Goal: Task Accomplishment & Management: Manage account settings

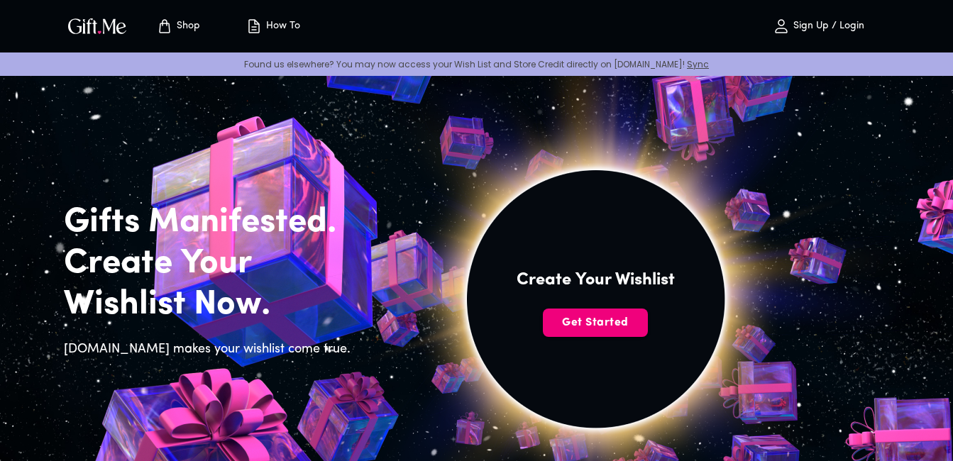
click at [569, 322] on span "Get Started" at bounding box center [595, 323] width 105 height 16
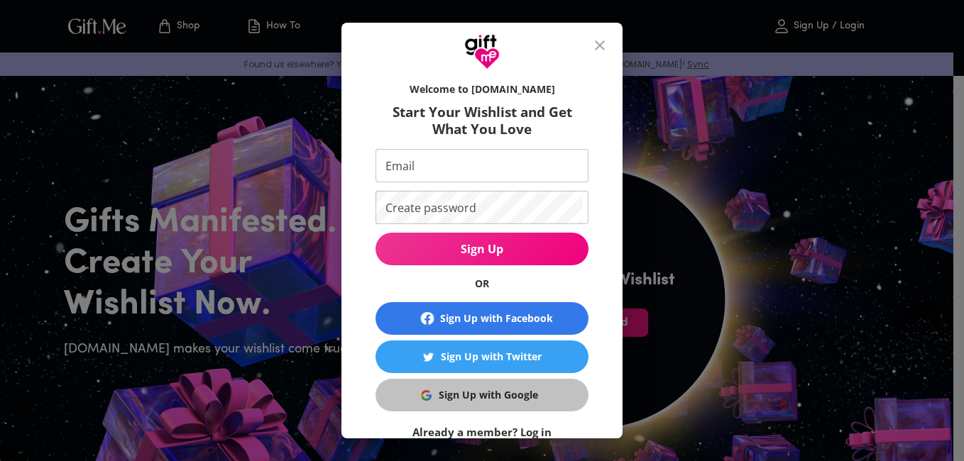
click at [515, 392] on div "Sign Up with Google" at bounding box center [488, 396] width 99 height 16
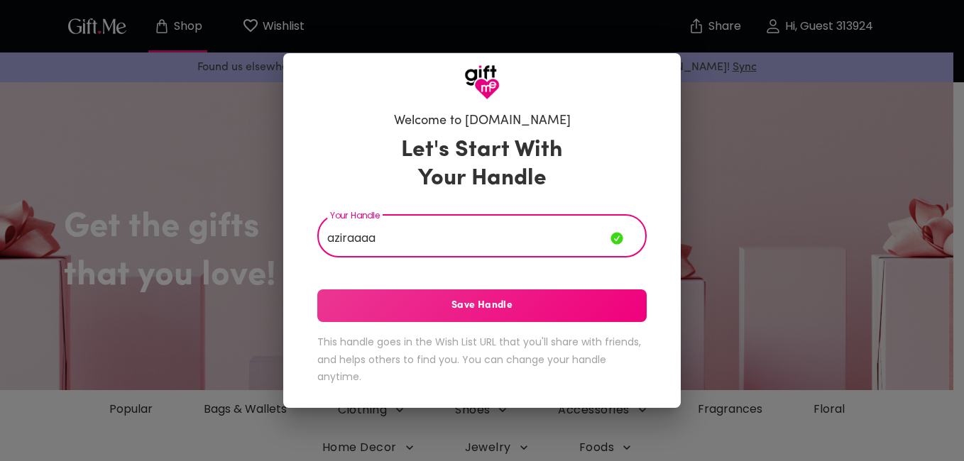
type input "aziraaaa"
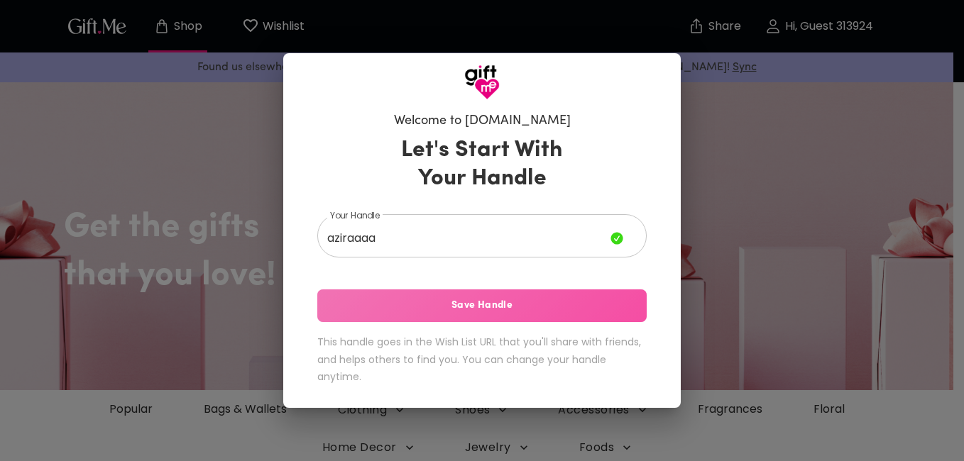
click at [476, 309] on span "Save Handle" at bounding box center [481, 306] width 329 height 16
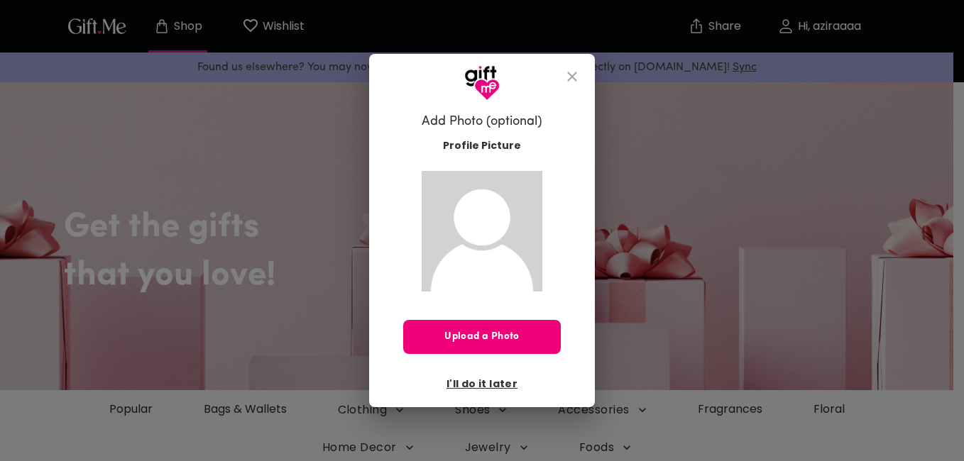
click at [473, 334] on span "Upload a Photo" at bounding box center [482, 337] width 158 height 16
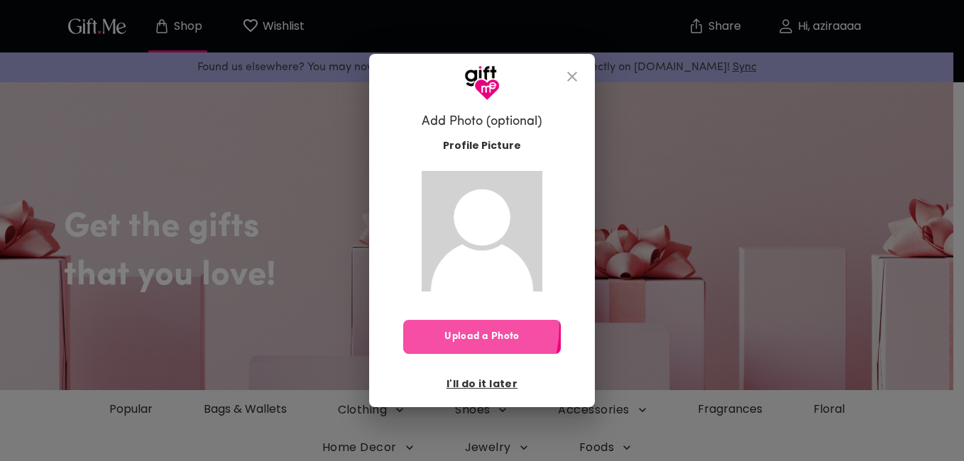
click at [445, 327] on button "Upload a Photo" at bounding box center [482, 337] width 158 height 34
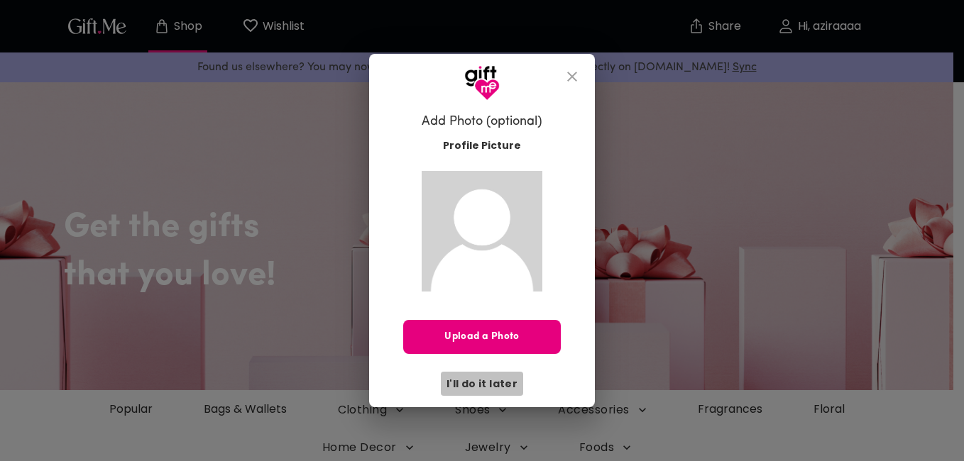
click at [502, 378] on span "I'll do it later" at bounding box center [481, 384] width 71 height 16
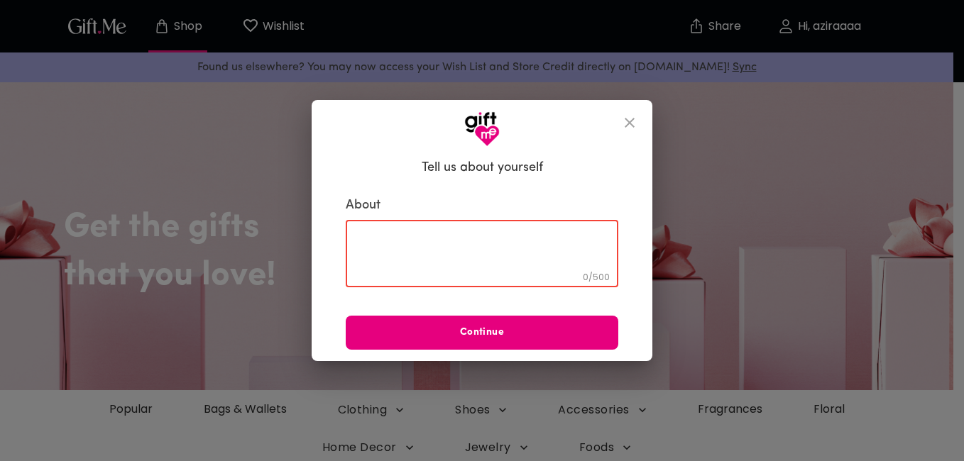
click at [468, 256] on textarea at bounding box center [482, 254] width 253 height 40
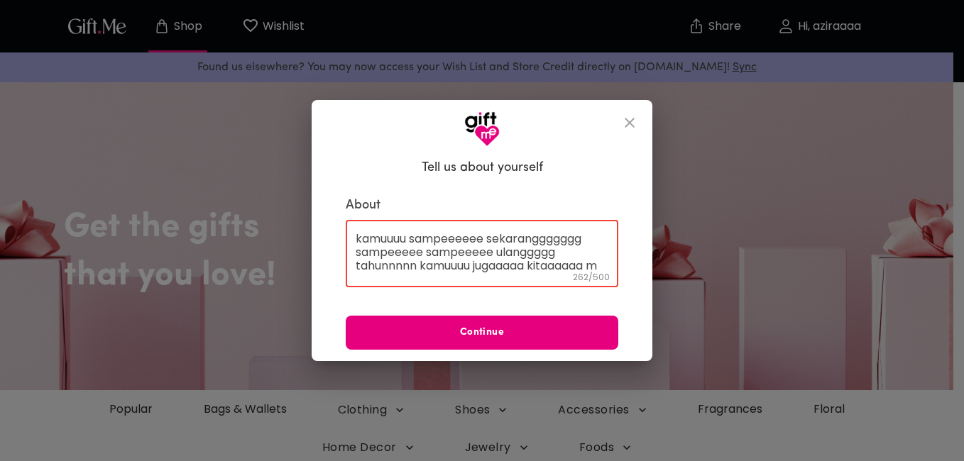
scroll to position [82, 0]
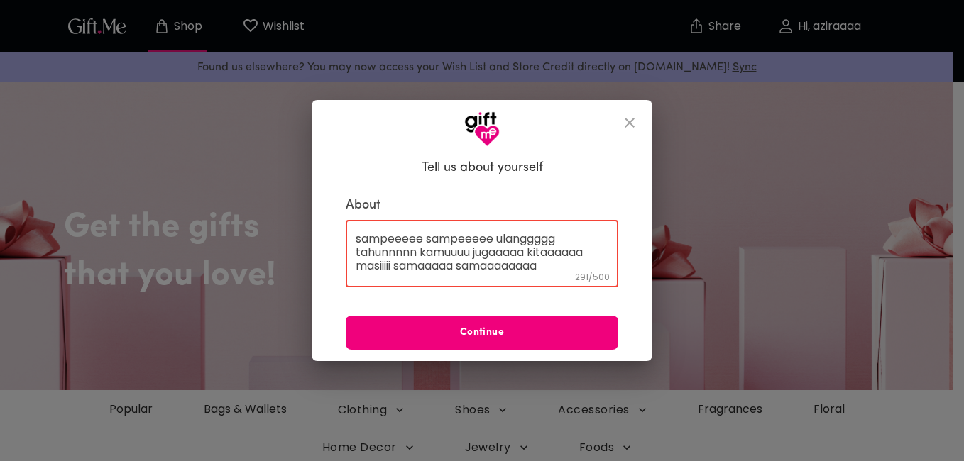
type textarea "tidaaaaa kerasaaaa yaaaaaa aiiiii kitaaaa udaaaaaaaaa jalaninnnnn hubungannnnn …"
click at [561, 334] on span "Continue" at bounding box center [482, 333] width 273 height 16
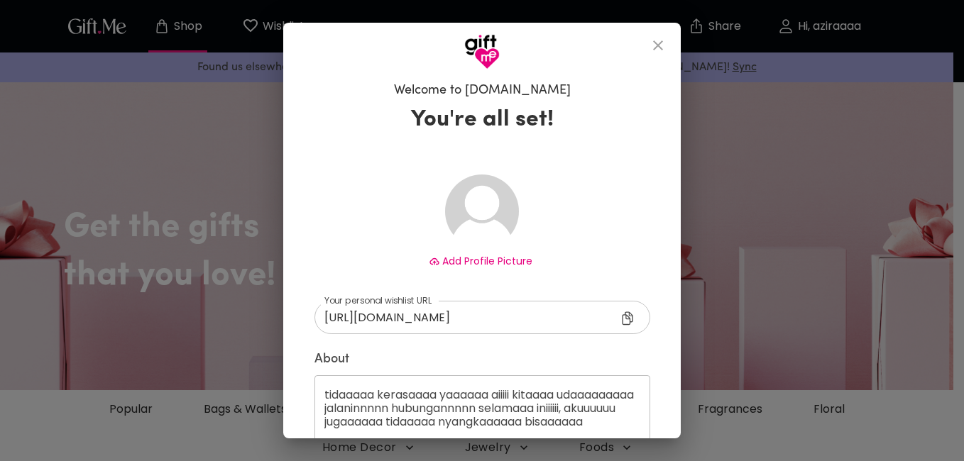
click at [622, 322] on icon at bounding box center [630, 320] width 17 height 17
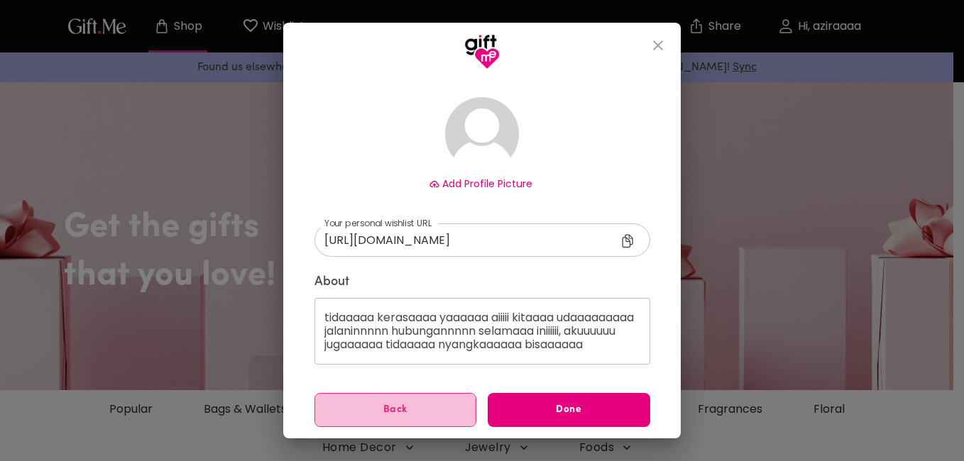
click at [417, 412] on span "Back" at bounding box center [395, 410] width 161 height 16
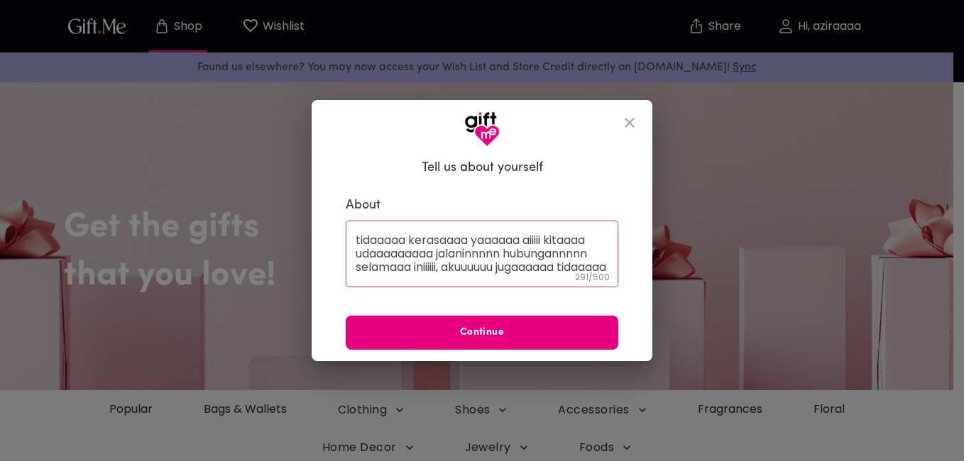
scroll to position [0, 0]
click at [552, 280] on div "tidaaaaa kerasaaaa yaaaaaa aiiiii kitaaaa udaaaaaaaaa jalaninnnnn hubungannnnn …" at bounding box center [482, 254] width 273 height 67
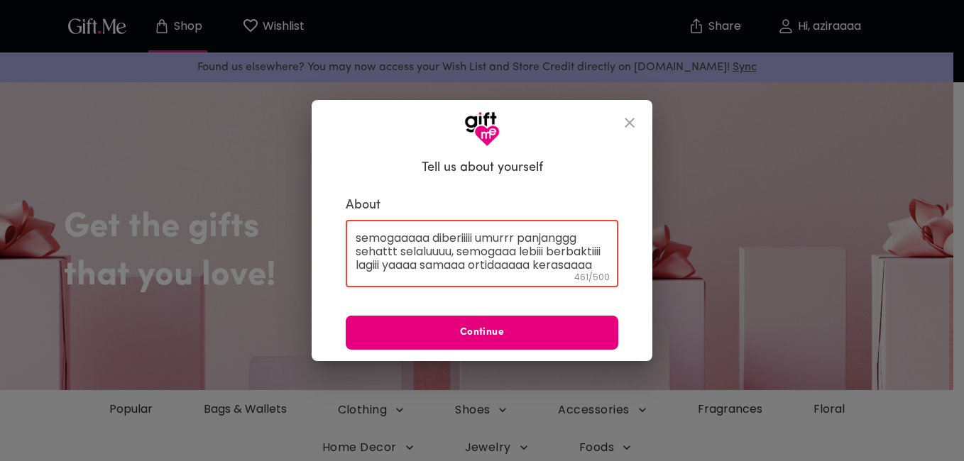
scroll to position [43, 0]
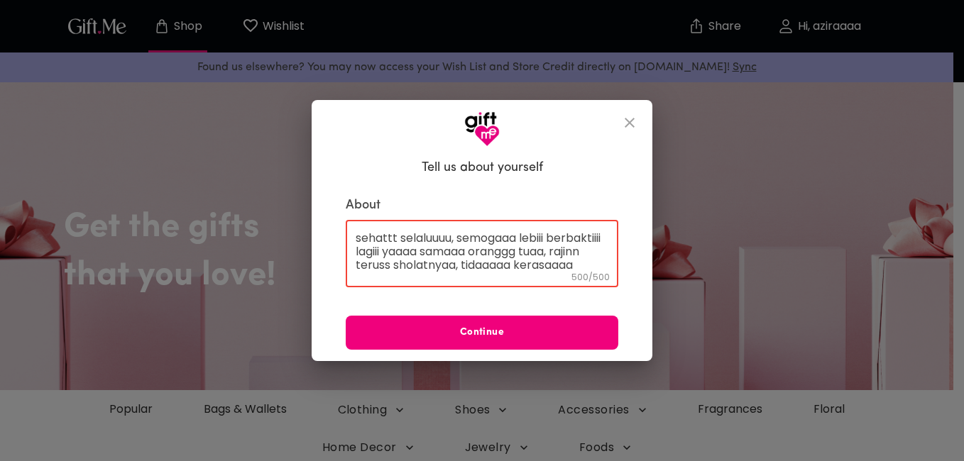
type textarea "happyyyyy birthdayyyyy yaaaaaaa sayangkuuuuuuu cintaaaakuuuuu, semogaaaaa diber…"
click at [559, 331] on span "Continue" at bounding box center [482, 333] width 273 height 16
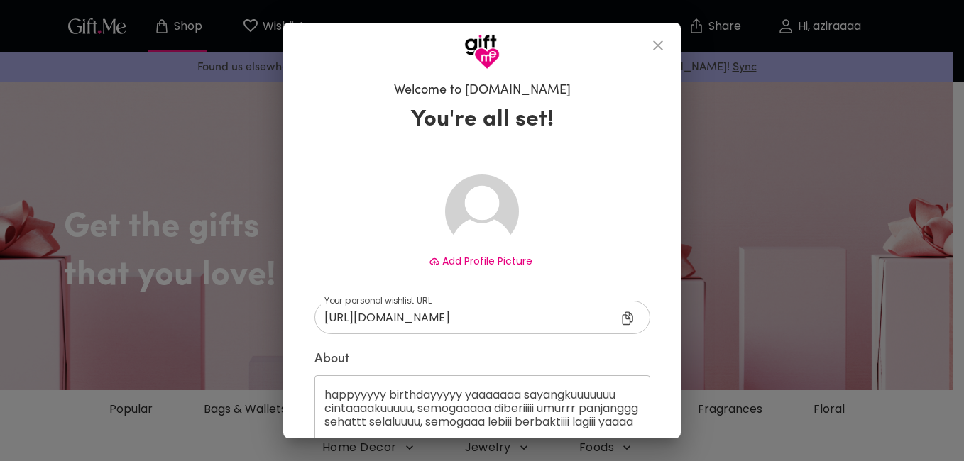
click at [627, 318] on icon at bounding box center [627, 318] width 11 height 13
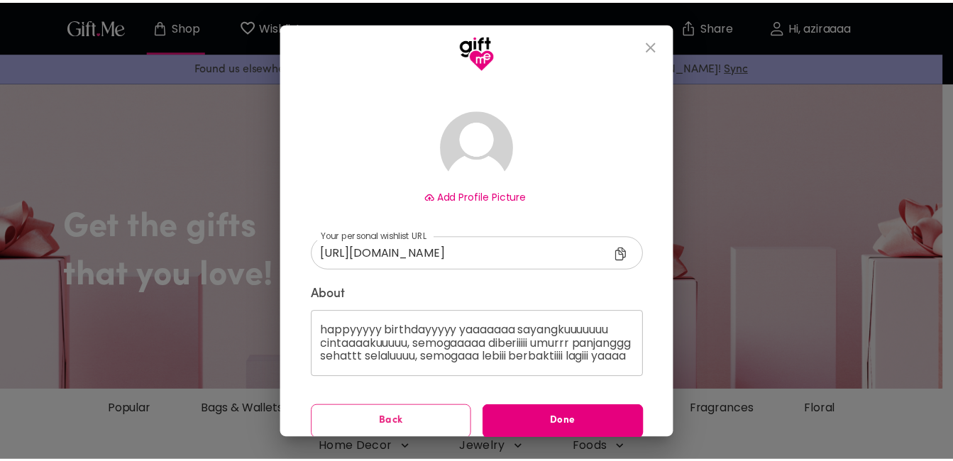
scroll to position [77, 0]
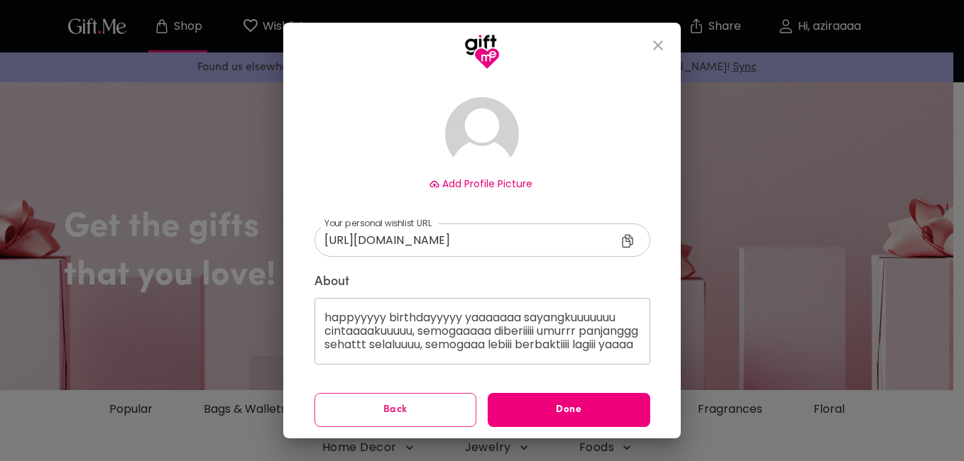
click at [625, 420] on button "Done" at bounding box center [569, 410] width 163 height 34
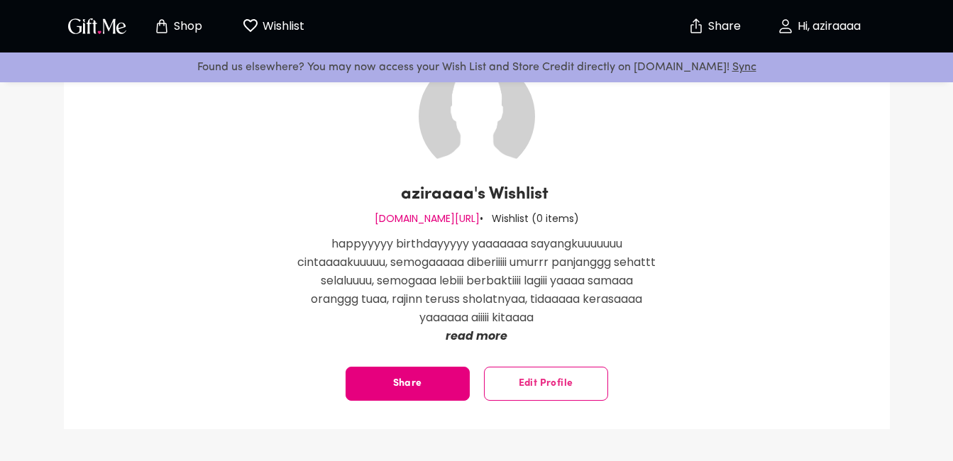
scroll to position [85, 0]
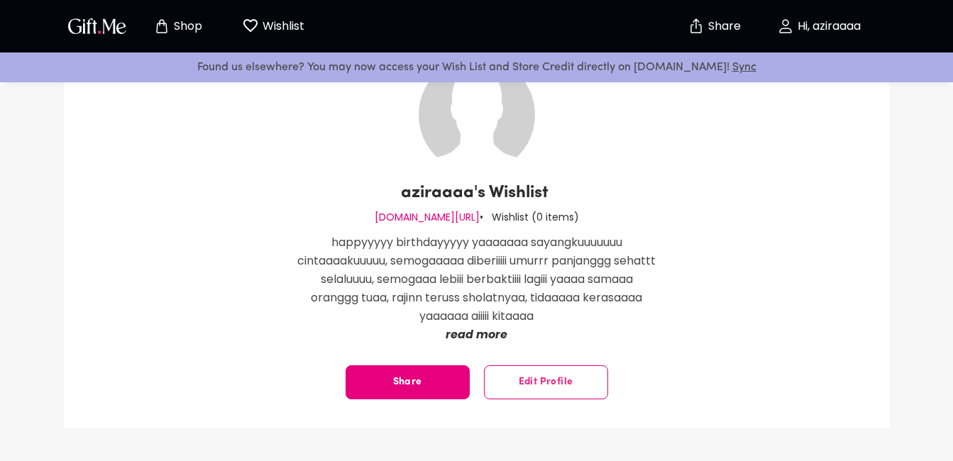
click at [495, 339] on p "read more" at bounding box center [477, 335] width 362 height 18
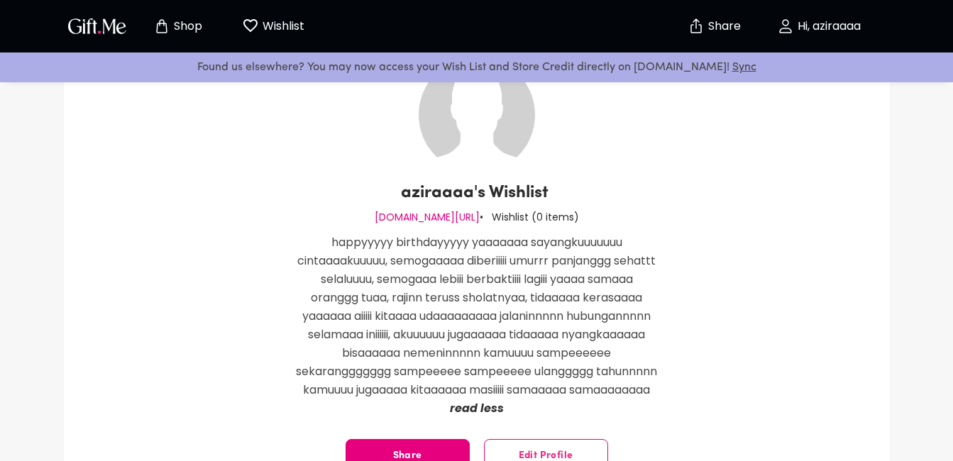
click at [486, 418] on p "read less" at bounding box center [477, 409] width 362 height 18
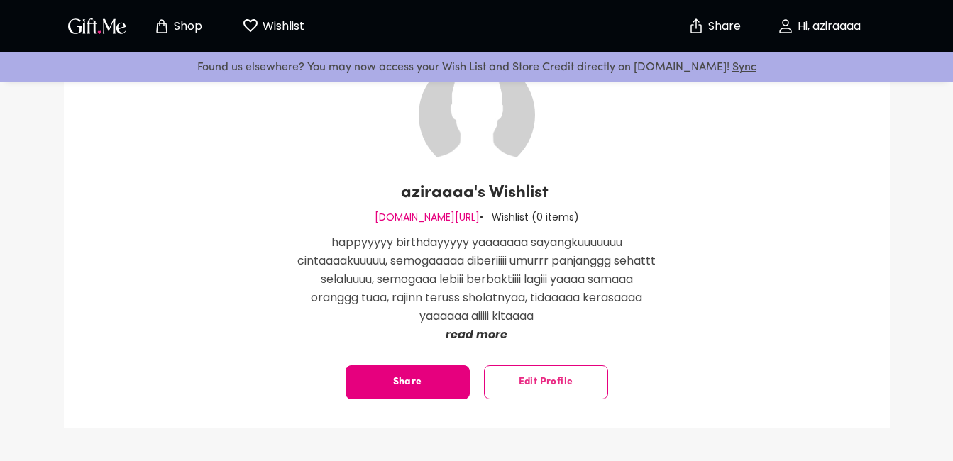
click at [476, 331] on p "read more" at bounding box center [477, 335] width 362 height 18
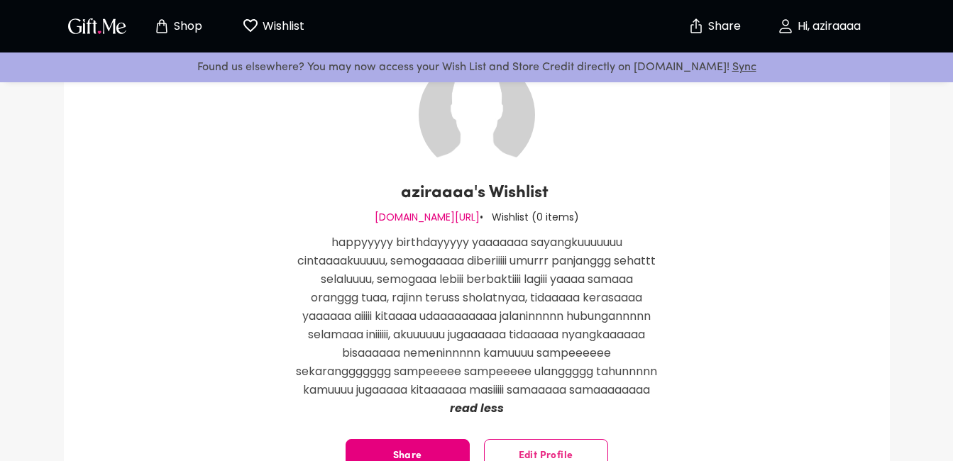
click at [483, 418] on p "read less" at bounding box center [477, 409] width 362 height 18
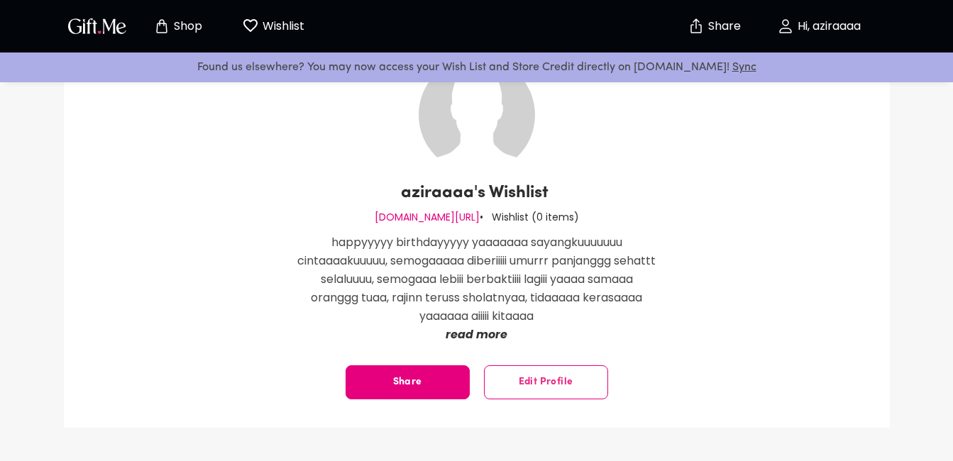
click at [517, 393] on button "Edit Profile" at bounding box center [546, 383] width 124 height 34
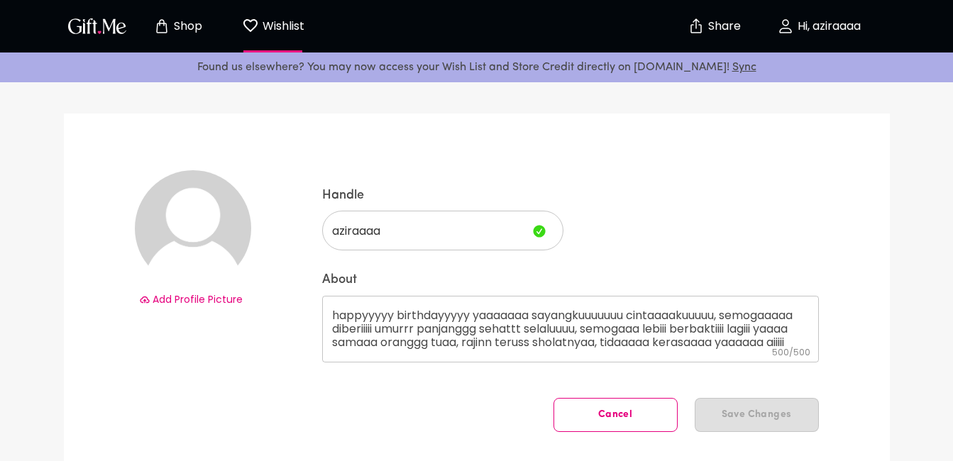
click at [230, 305] on span "Add Profile Picture" at bounding box center [198, 299] width 90 height 14
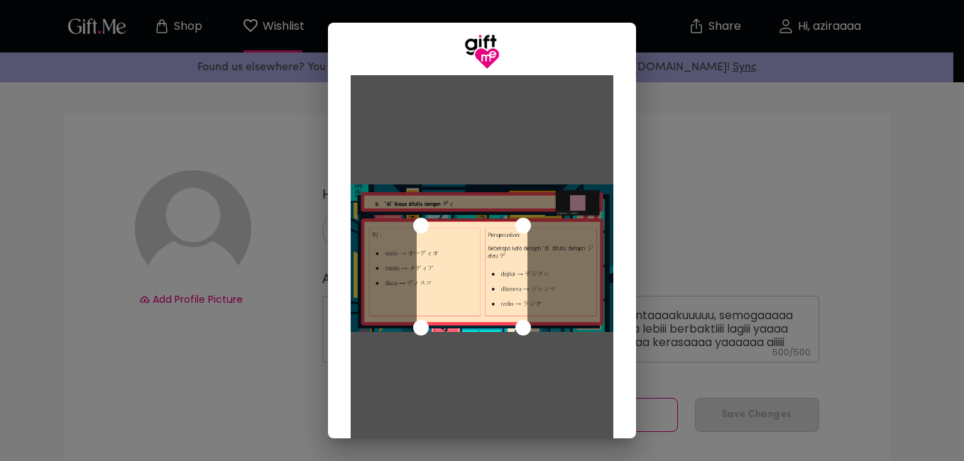
click at [772, 73] on div "Cancel Save Changes" at bounding box center [482, 230] width 964 height 461
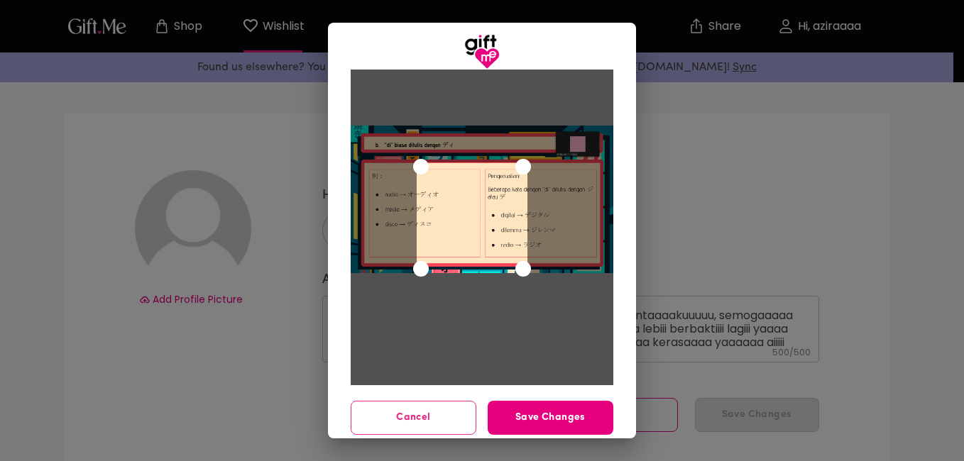
scroll to position [67, 0]
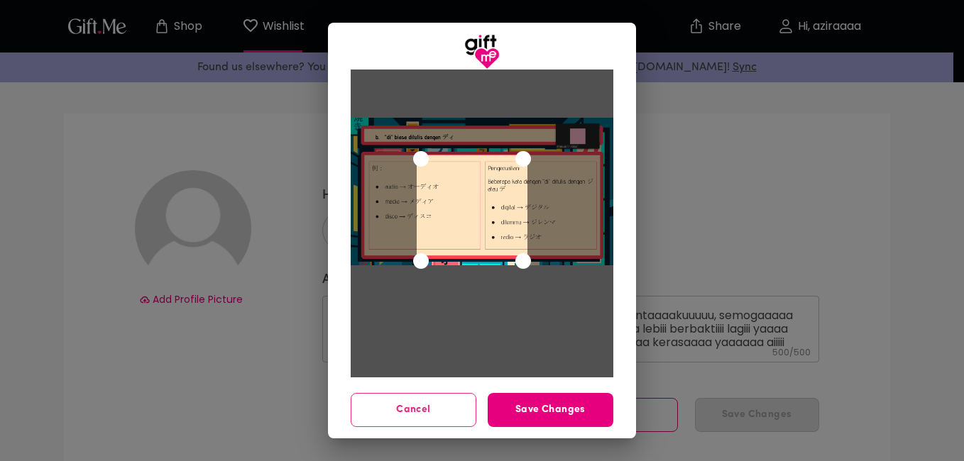
click at [459, 413] on span "Cancel" at bounding box center [413, 410] width 124 height 16
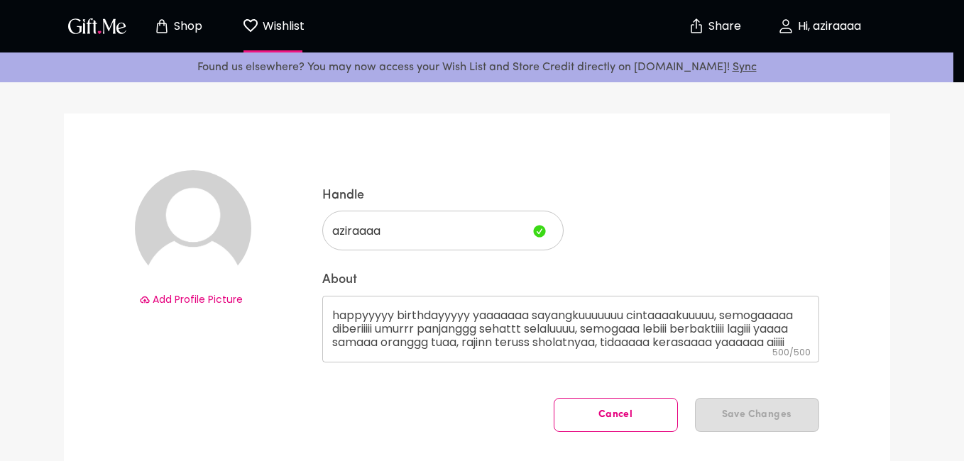
scroll to position [0, 0]
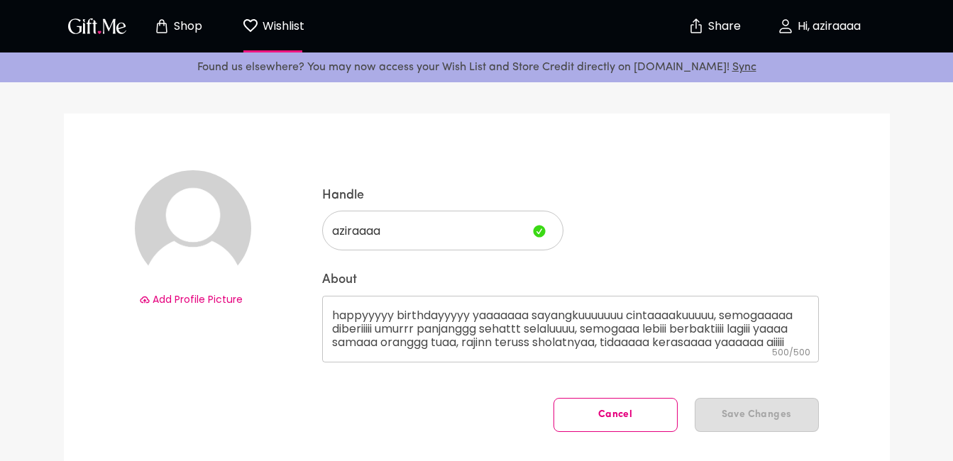
click at [227, 305] on span "Add Profile Picture" at bounding box center [198, 299] width 90 height 14
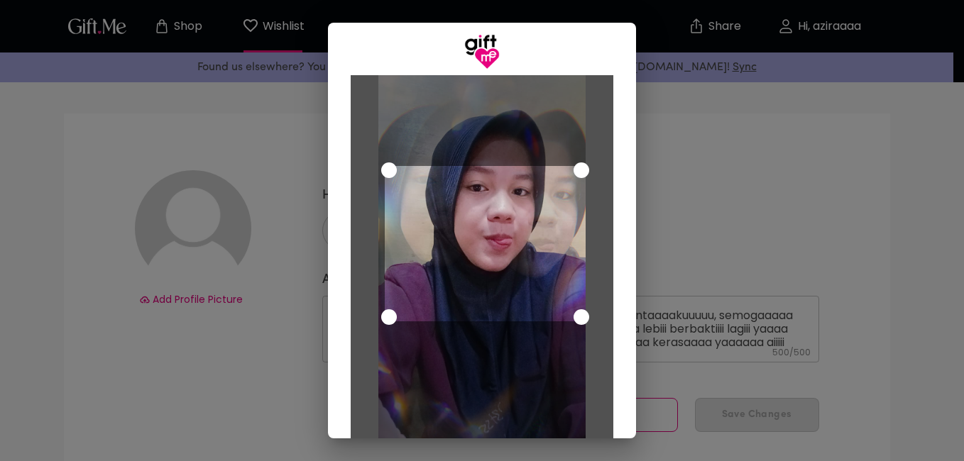
click at [381, 143] on div at bounding box center [482, 258] width 208 height 369
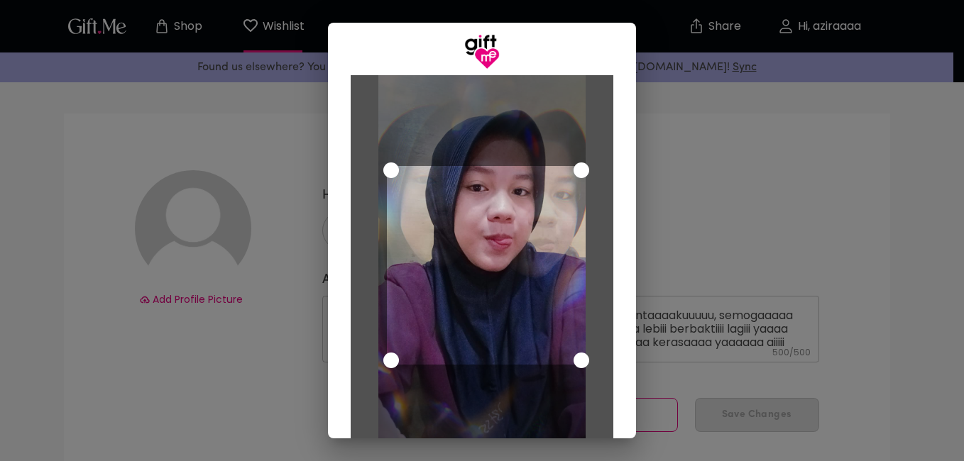
click at [388, 386] on div at bounding box center [482, 258] width 208 height 369
click at [378, 105] on div at bounding box center [482, 258] width 208 height 369
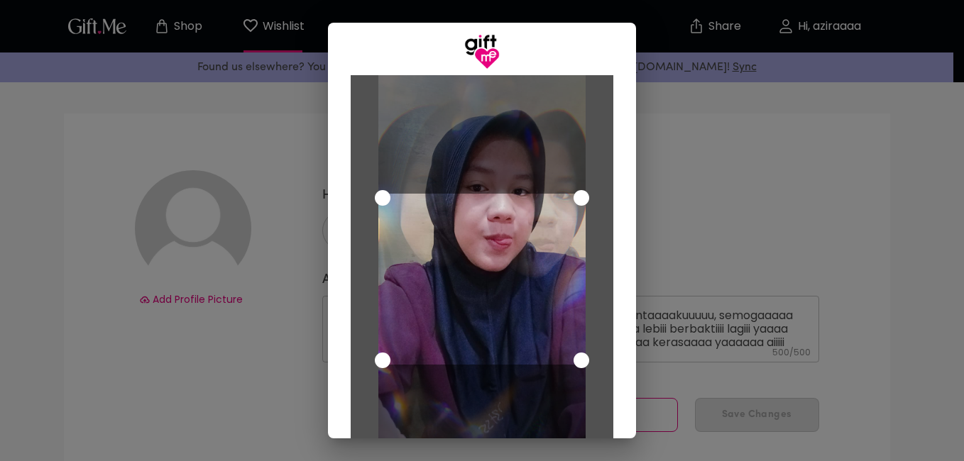
click at [720, 0] on html "Shop Wishlist 0 Share Hi, aziraaaa Found us elsewhere? You may now access your …" at bounding box center [482, 397] width 964 height 794
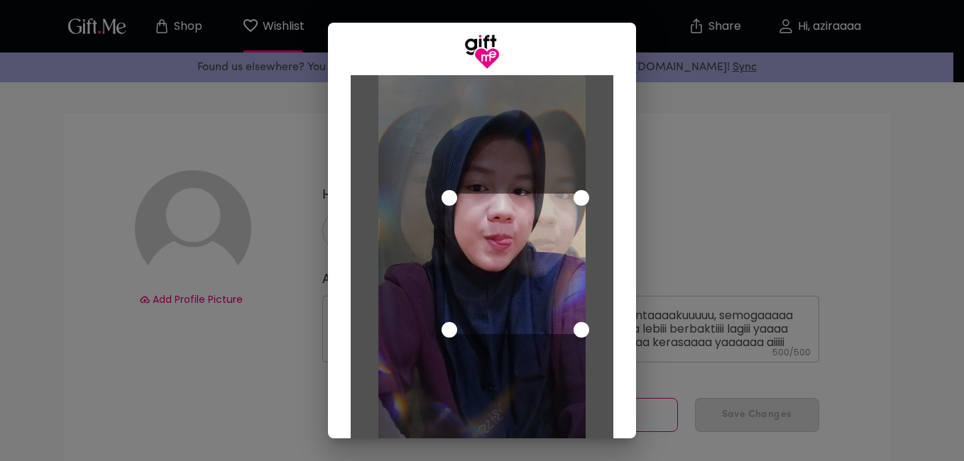
click at [447, 263] on div "Use the arrow keys to move the crop selection area" at bounding box center [515, 264] width 141 height 141
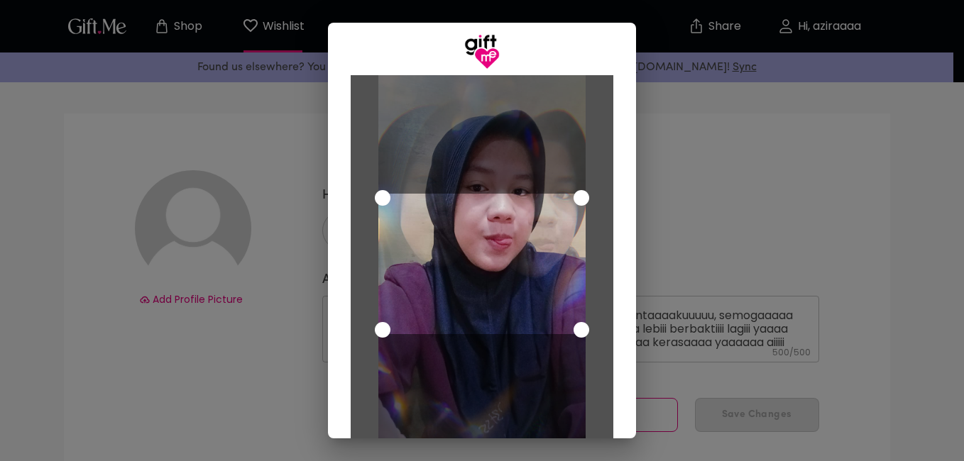
click at [378, 106] on div at bounding box center [482, 258] width 208 height 369
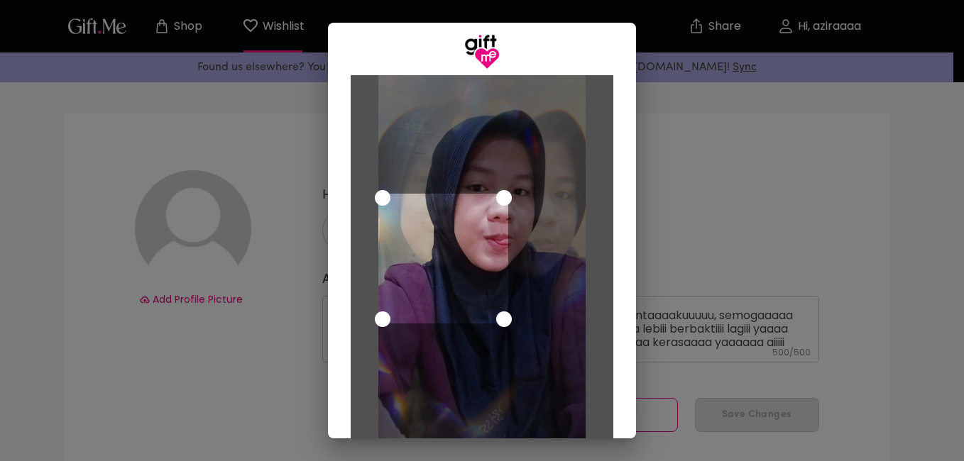
click at [495, 241] on div "Use the arrow keys to move the crop selection area" at bounding box center [443, 259] width 131 height 131
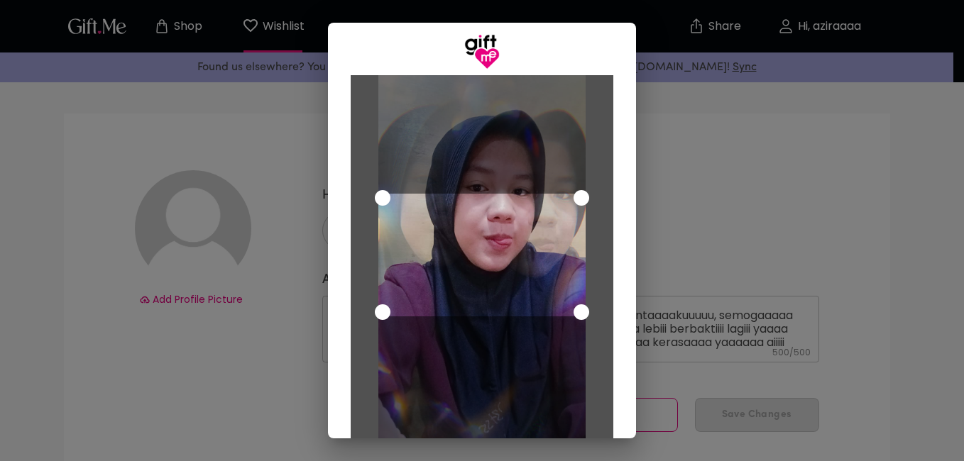
click at [605, 76] on div at bounding box center [482, 259] width 263 height 369
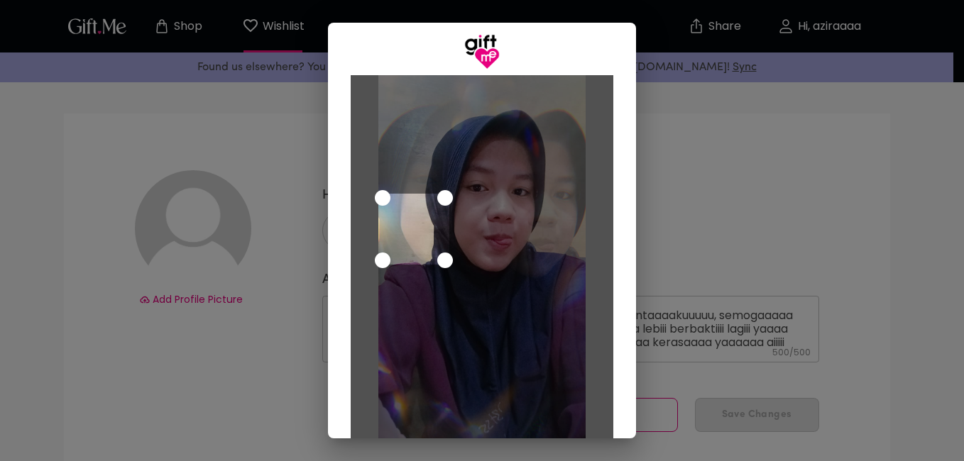
click at [354, 150] on div at bounding box center [482, 259] width 263 height 369
click at [393, 192] on div at bounding box center [482, 258] width 208 height 369
click at [385, 148] on div at bounding box center [482, 258] width 208 height 369
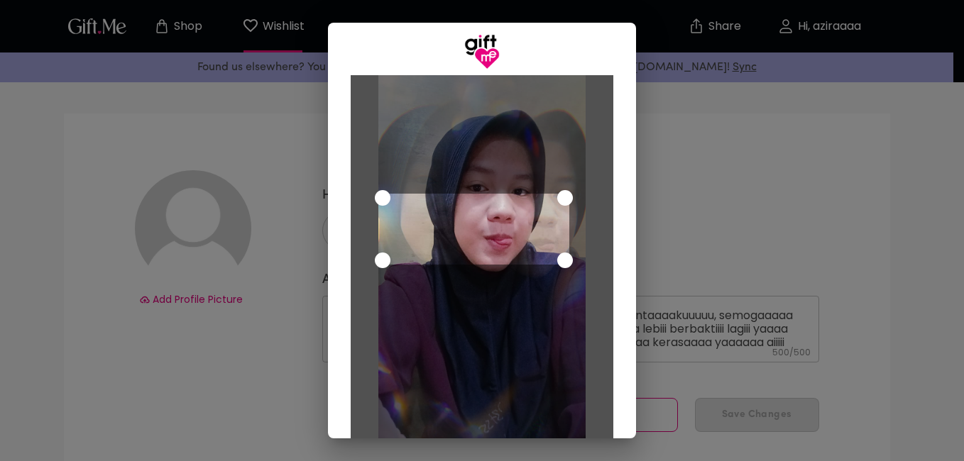
click at [904, 0] on html "Shop Wishlist 0 Share Hi, aziraaaa Found us elsewhere? You may now access your …" at bounding box center [482, 397] width 964 height 794
click at [574, 182] on div at bounding box center [482, 258] width 208 height 369
click at [581, 180] on div at bounding box center [482, 259] width 263 height 369
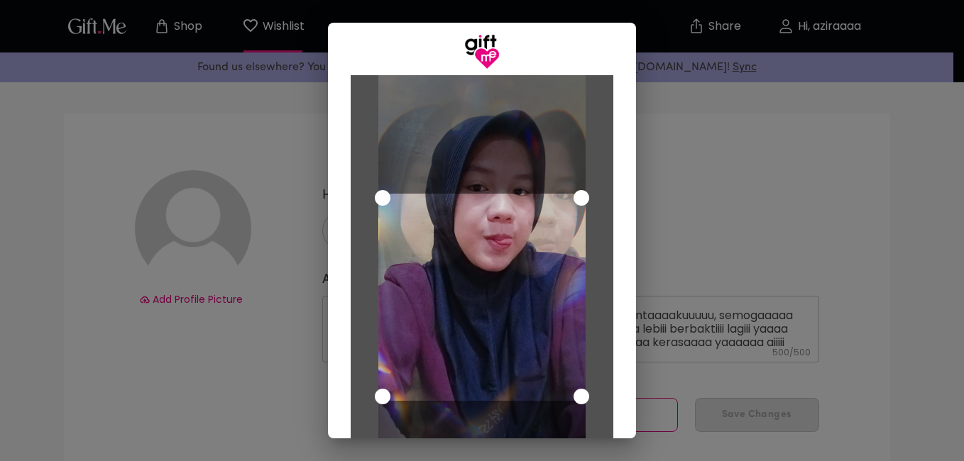
click at [625, 415] on div "Cancel Save Changes" at bounding box center [482, 254] width 308 height 369
click at [578, 432] on div at bounding box center [482, 258] width 208 height 369
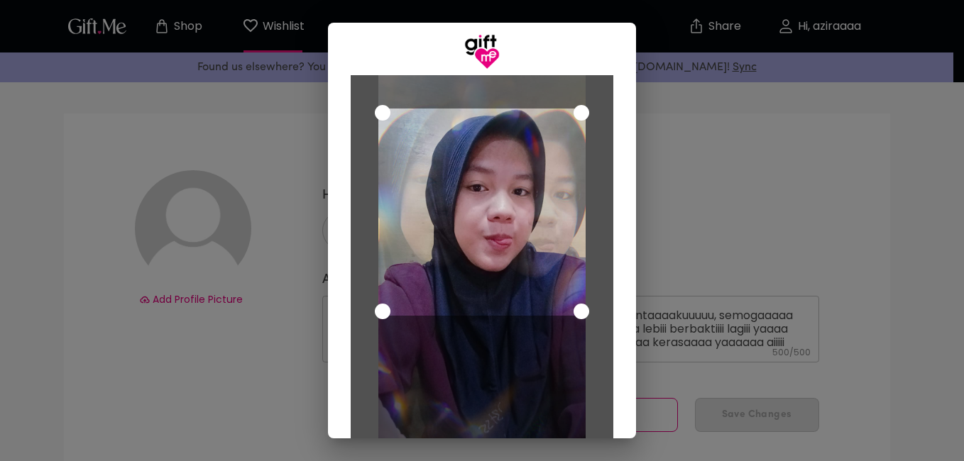
click at [443, 128] on div "Use the arrow keys to move the crop selection area" at bounding box center [482, 213] width 208 height 208
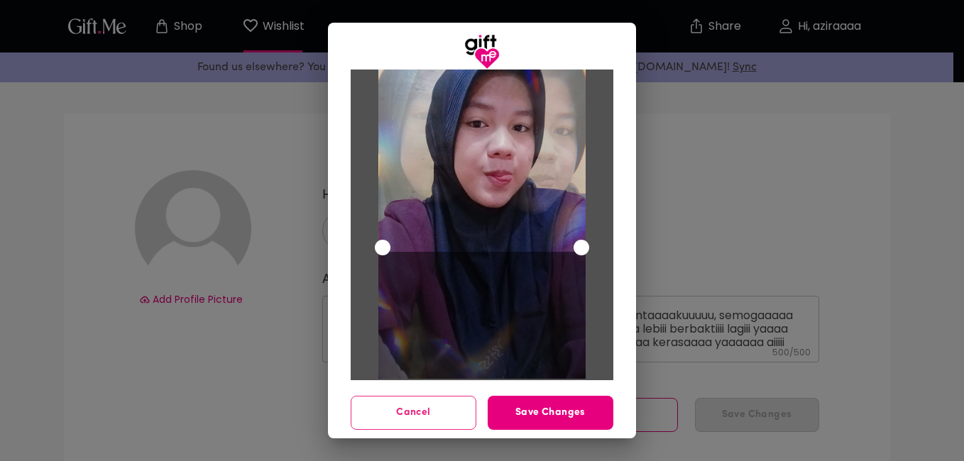
scroll to position [67, 0]
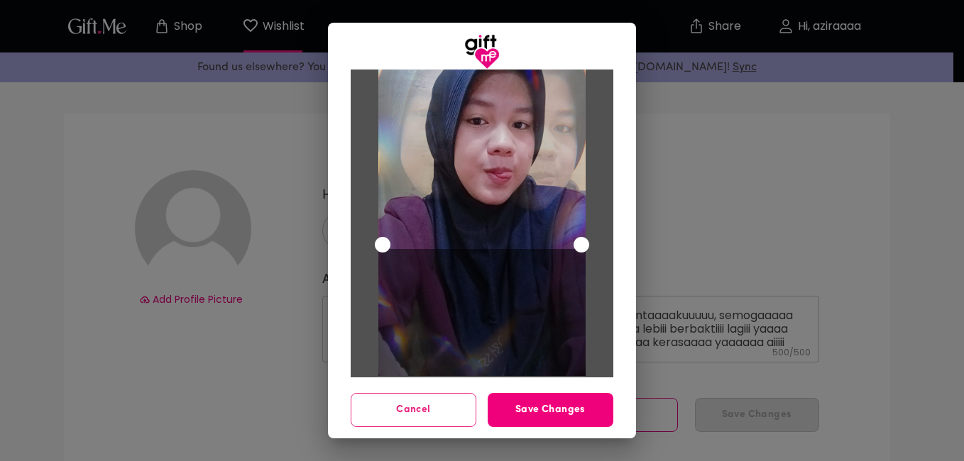
click at [508, 415] on span "Save Changes" at bounding box center [551, 410] width 126 height 16
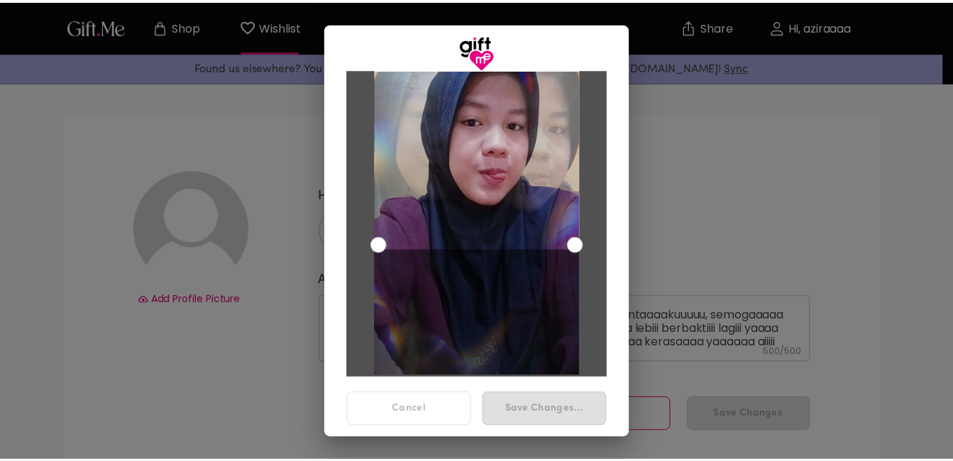
scroll to position [0, 0]
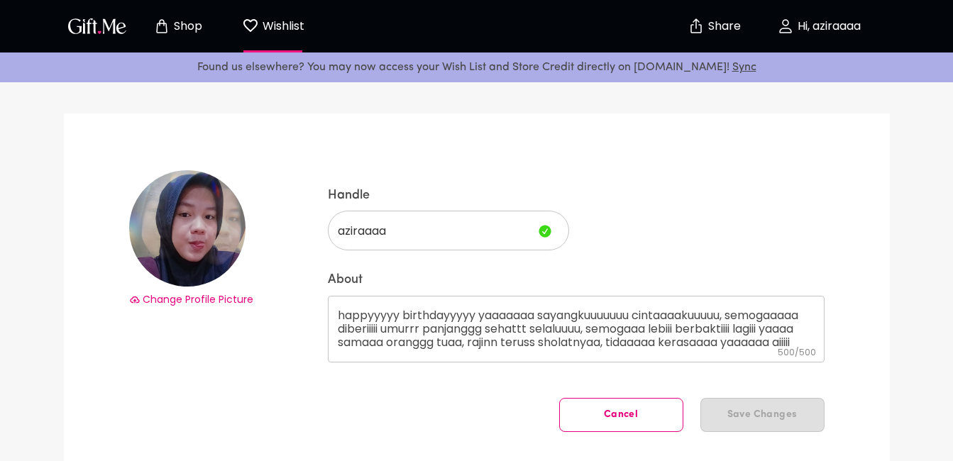
click at [764, 404] on div "Cancel Save Changes" at bounding box center [576, 415] width 497 height 34
drag, startPoint x: 764, startPoint y: 404, endPoint x: 841, endPoint y: 400, distance: 76.7
click at [841, 400] on div "Change Profile Picture Handle aziraaaa ​ About happyyyyy birthdayyyyy yaaaaaaa …" at bounding box center [477, 298] width 826 height 368
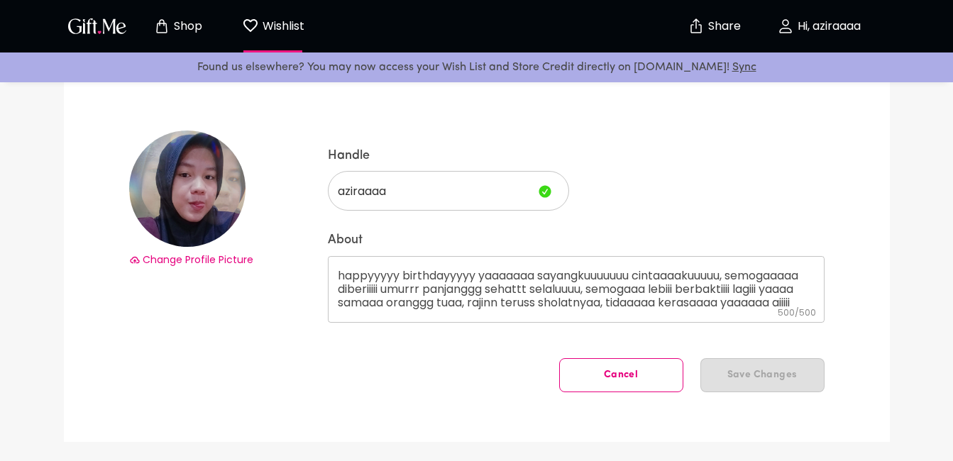
scroll to position [28, 0]
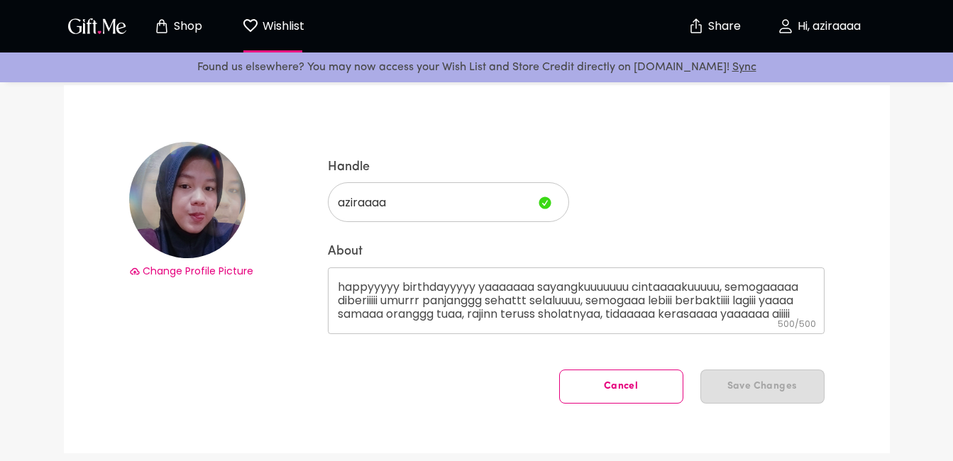
drag, startPoint x: 774, startPoint y: 408, endPoint x: 774, endPoint y: 397, distance: 11.4
click at [774, 397] on div "Handle aziraaaa ​ About happyyyyy birthdayyyyy yaaaaaaa sayangkuuuuuuu cintaaaa…" at bounding box center [576, 298] width 497 height 312
click at [774, 397] on div "Cancel Save Changes" at bounding box center [576, 387] width 497 height 34
click at [645, 330] on div "happyyyyy birthdayyyyy yaaaaaaa sayangkuuuuuuu cintaaaakuuuuu, semogaaaaa diber…" at bounding box center [576, 301] width 497 height 67
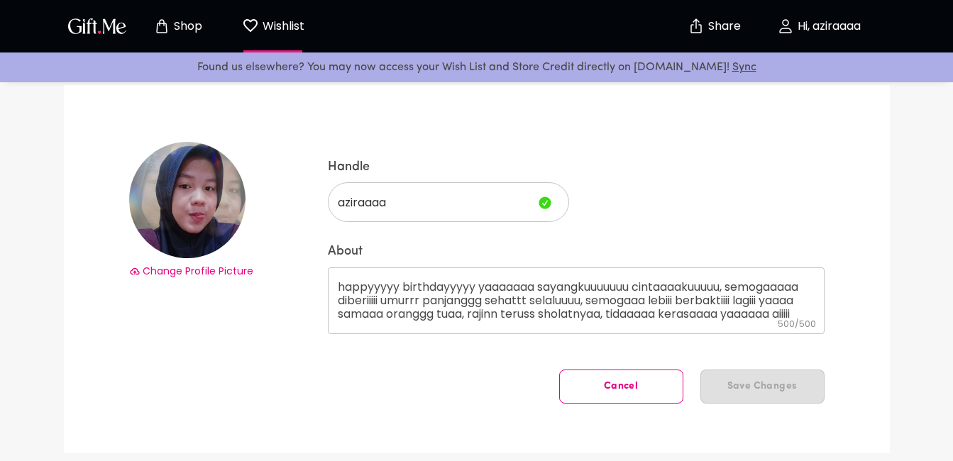
scroll to position [69, 0]
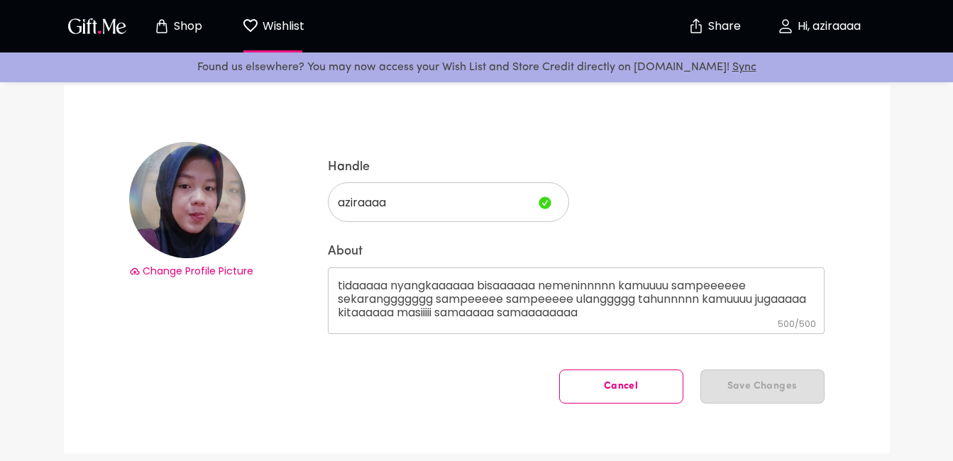
click at [486, 382] on div "Cancel Save Changes" at bounding box center [576, 387] width 497 height 34
click at [487, 207] on input "aziraaaa" at bounding box center [430, 202] width 205 height 40
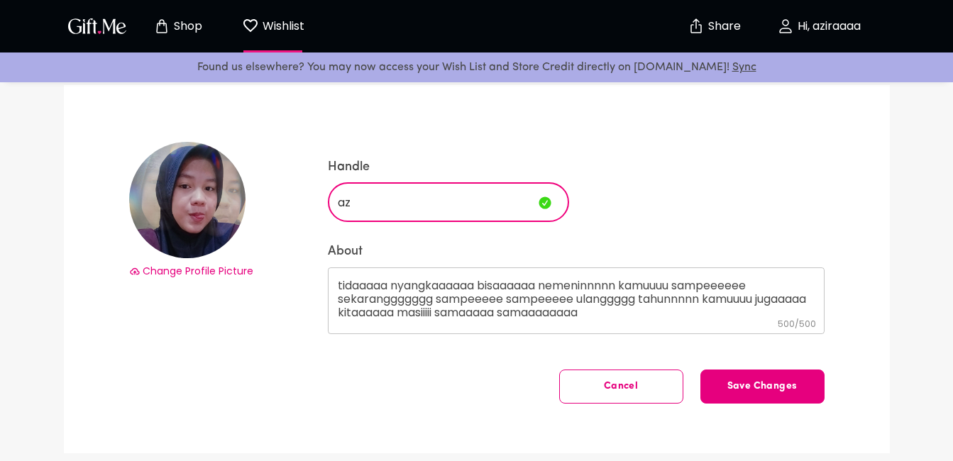
type input "a"
type input "cintakuuuuuuuuuu"
click at [718, 379] on button "Save Changes" at bounding box center [763, 387] width 124 height 34
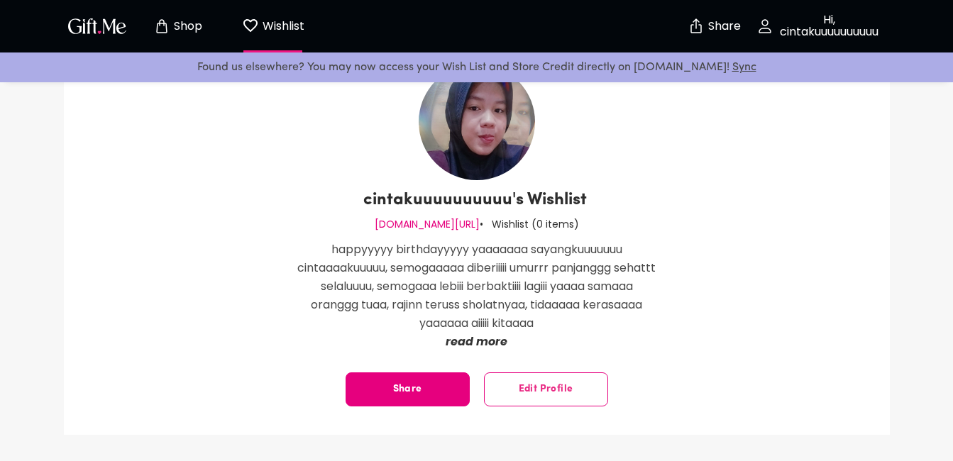
scroll to position [76, 0]
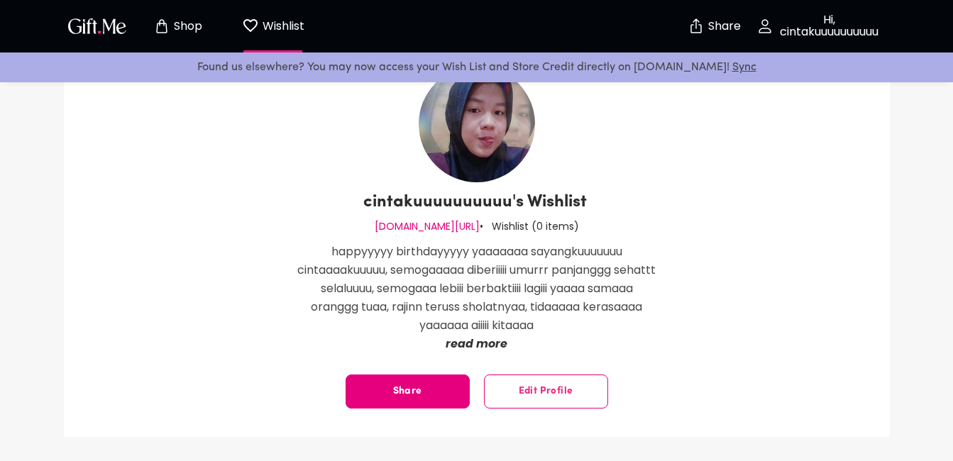
drag, startPoint x: 489, startPoint y: 222, endPoint x: 359, endPoint y: 219, distance: 129.9
click at [375, 219] on p "gift.me/cintakuuuuuuuuuu" at bounding box center [427, 226] width 105 height 18
copy p "gift.me/cintakuuuuuuuuuu"
